Goal: Browse casually

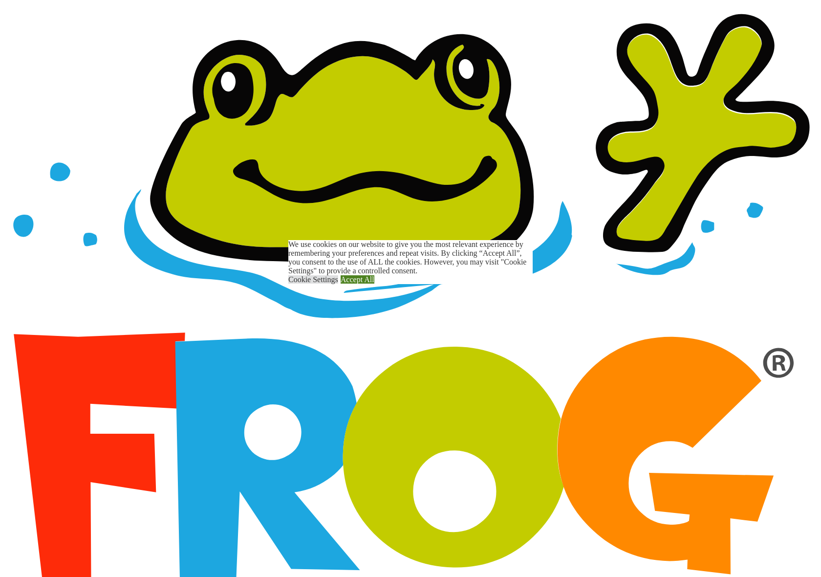
click at [374, 283] on link "Accept All" at bounding box center [358, 279] width 34 height 8
